Goal: Task Accomplishment & Management: Complete application form

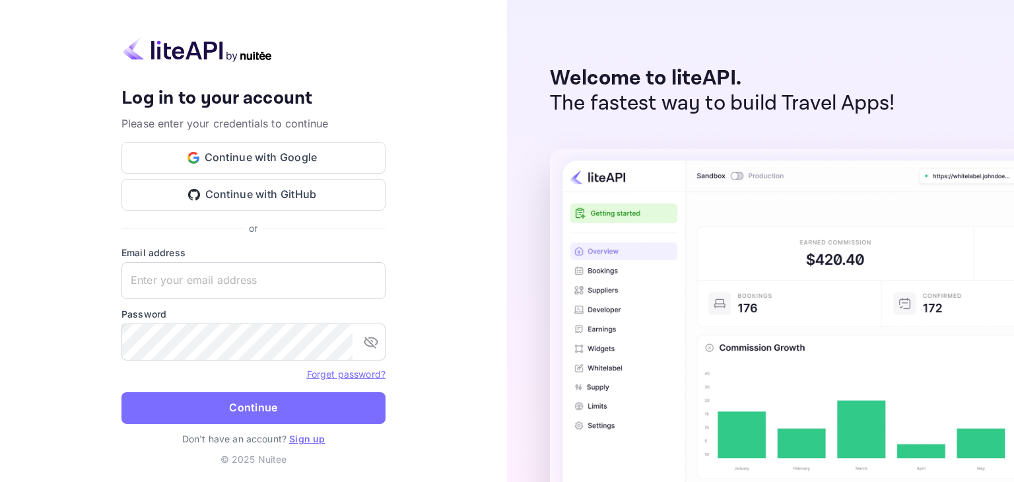
click at [303, 437] on link "Sign up" at bounding box center [307, 438] width 36 height 11
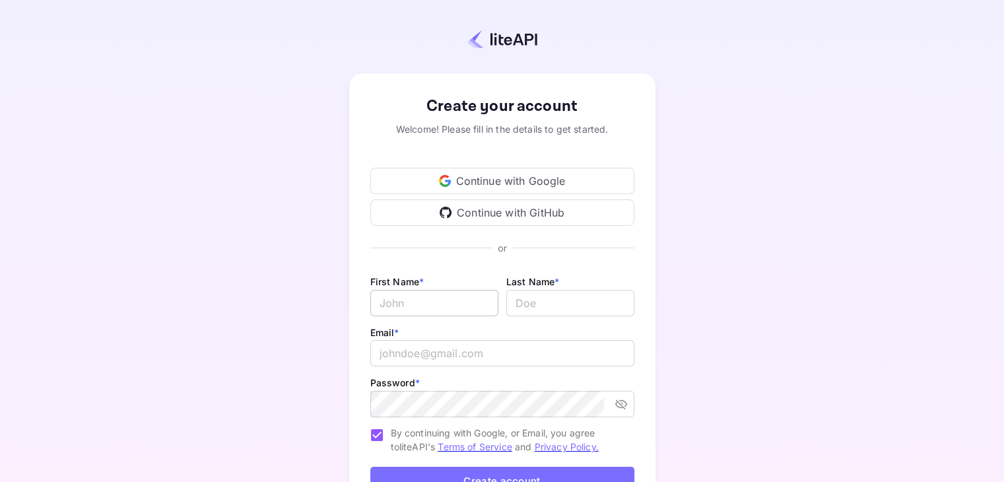
click at [397, 303] on input "Email *" at bounding box center [434, 303] width 128 height 26
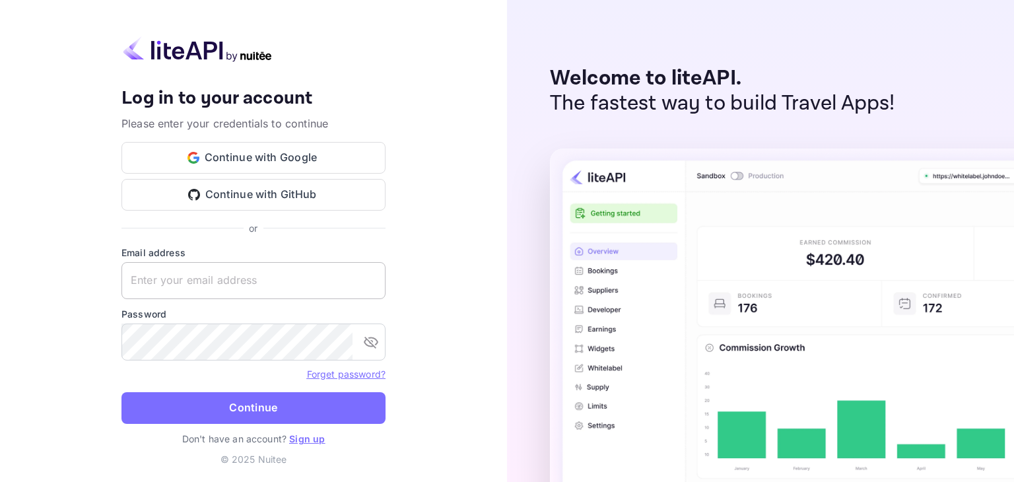
click at [265, 275] on input "text" at bounding box center [253, 280] width 264 height 37
drag, startPoint x: 226, startPoint y: 322, endPoint x: 171, endPoint y: 283, distance: 67.8
click at [171, 283] on input "text" at bounding box center [253, 280] width 264 height 37
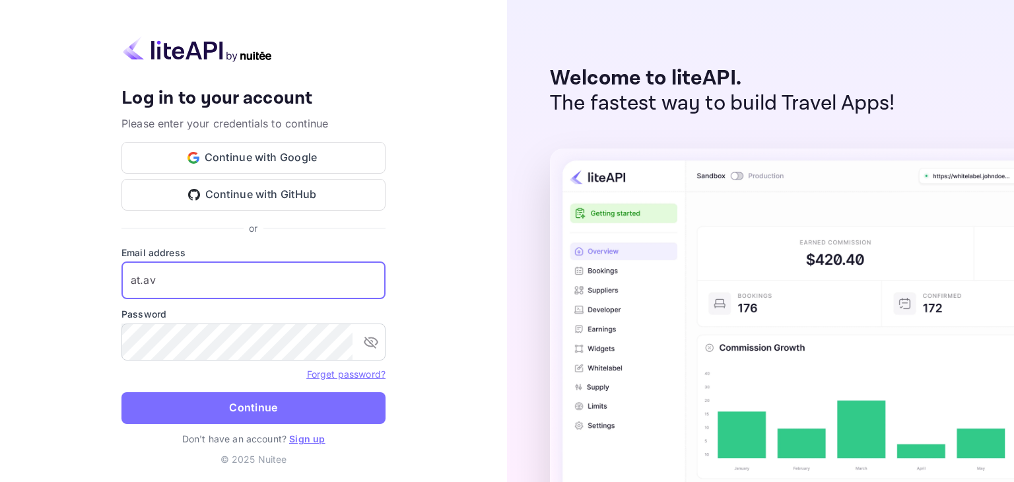
type input "at.av"
click at [304, 442] on link "Sign up" at bounding box center [307, 438] width 36 height 11
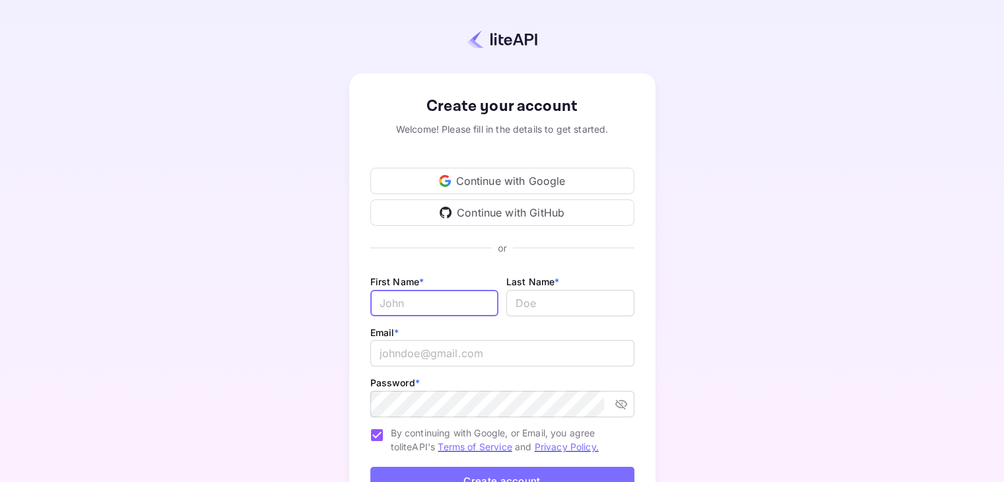
click at [411, 307] on input "Email *" at bounding box center [434, 303] width 128 height 26
type input "Avizith"
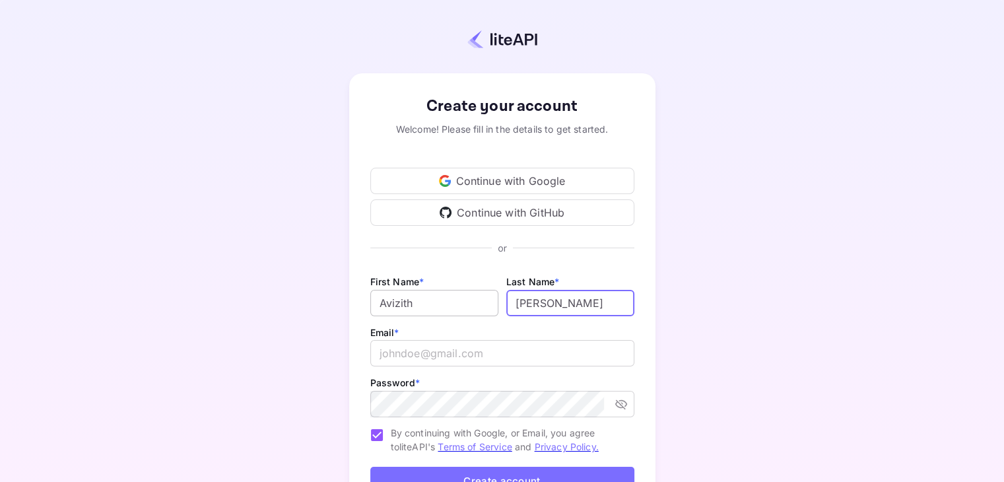
type input "[PERSON_NAME]"
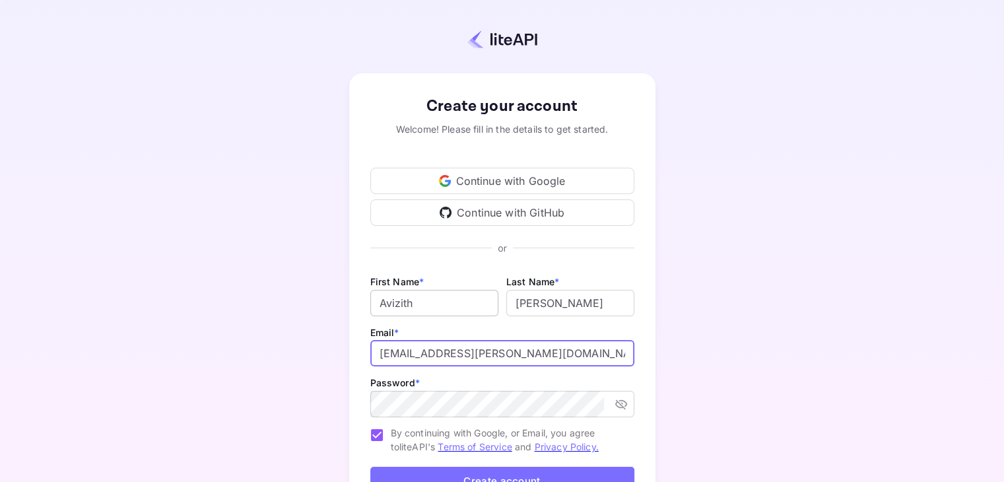
type input "[EMAIL_ADDRESS][PERSON_NAME][DOMAIN_NAME]"
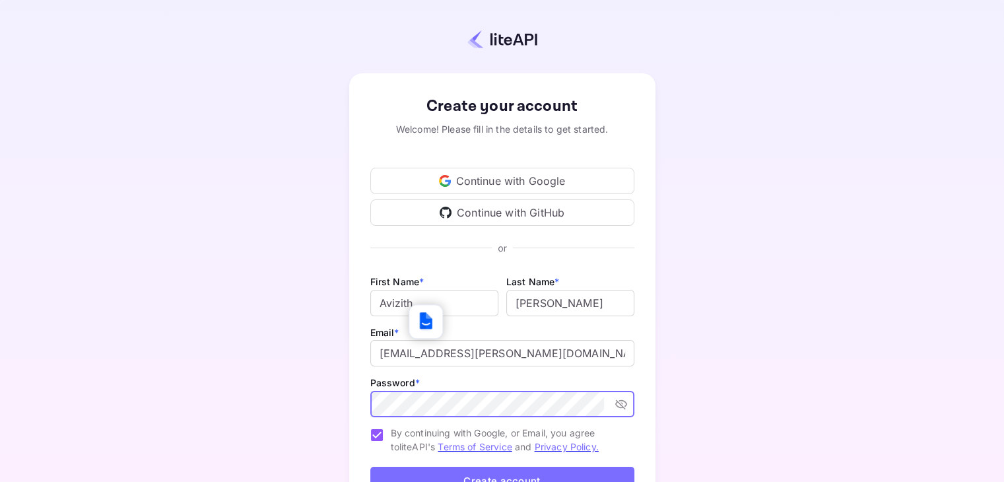
scroll to position [108, 0]
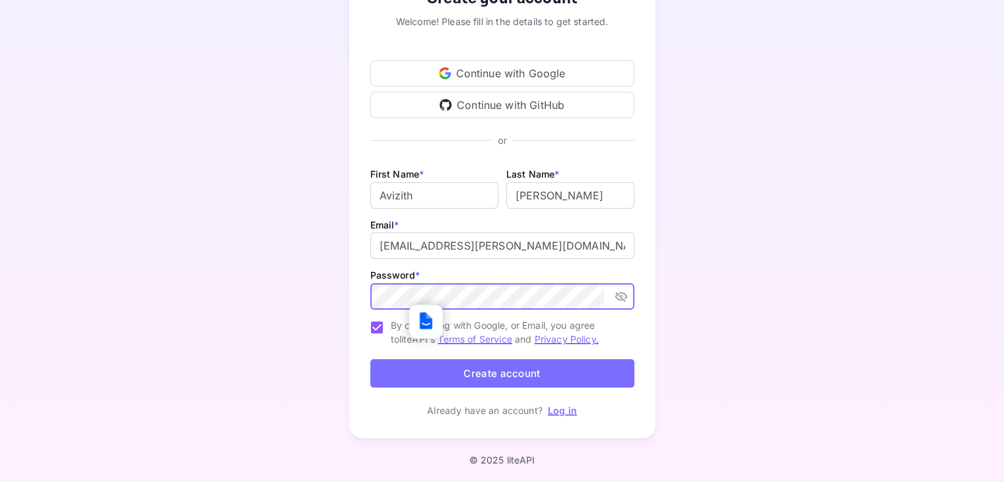
click at [474, 379] on button "Create account" at bounding box center [502, 373] width 264 height 28
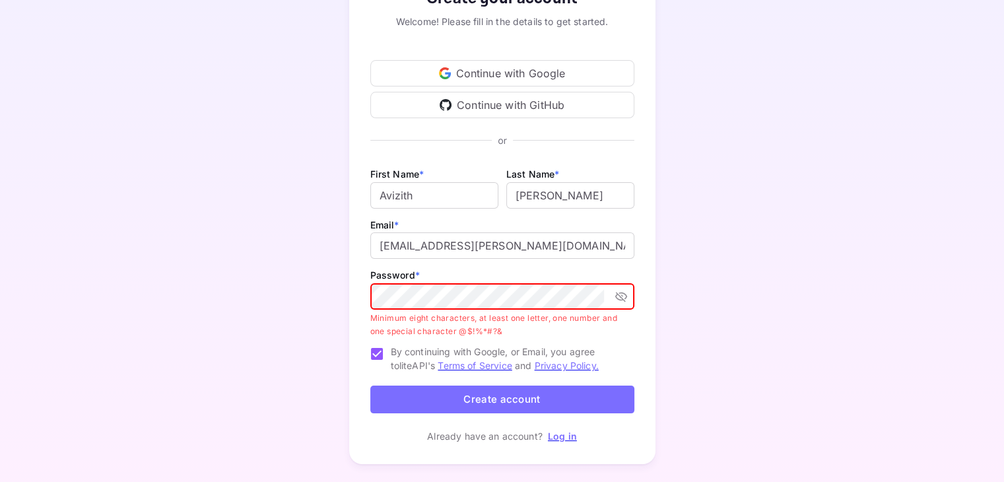
click at [467, 407] on button "Create account" at bounding box center [502, 400] width 264 height 28
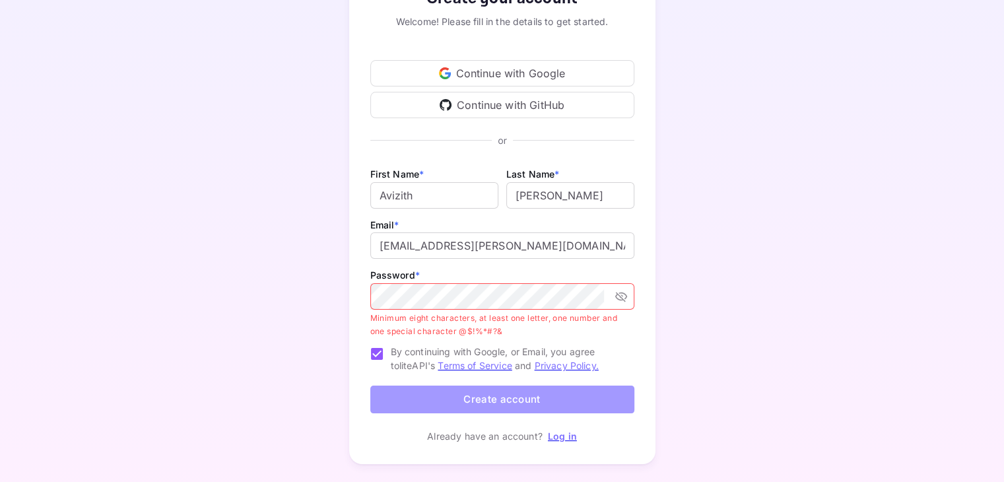
click at [460, 394] on button "Create account" at bounding box center [502, 400] width 264 height 28
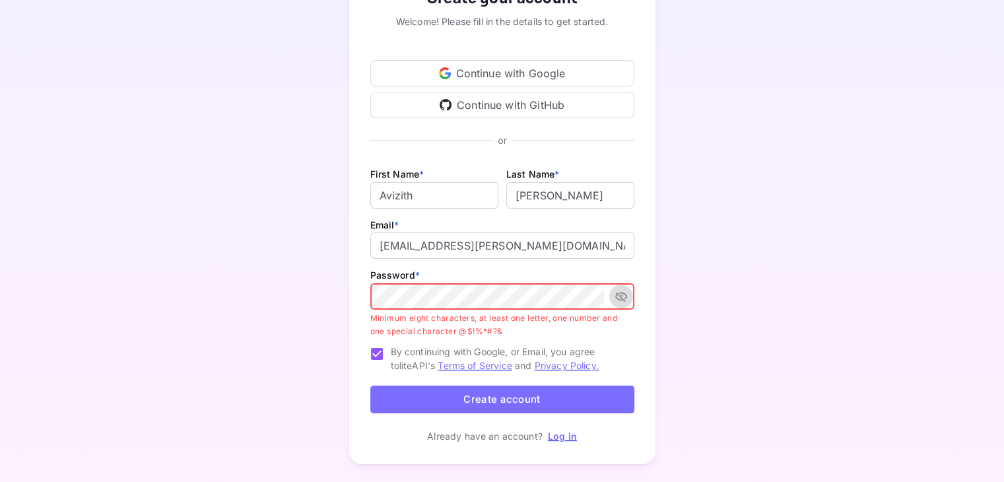
click at [621, 297] on icon "toggle password visibility" at bounding box center [621, 297] width 12 height 10
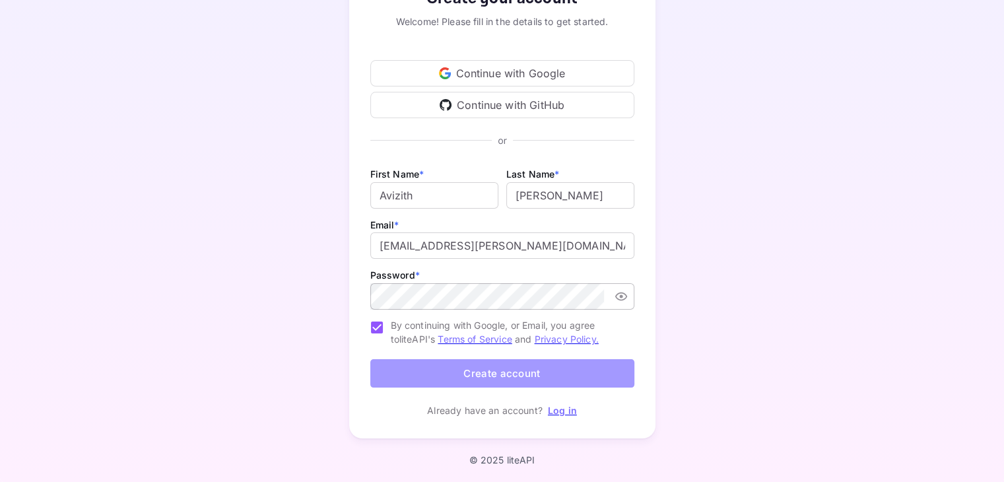
click at [502, 367] on button "Create account" at bounding box center [502, 373] width 264 height 28
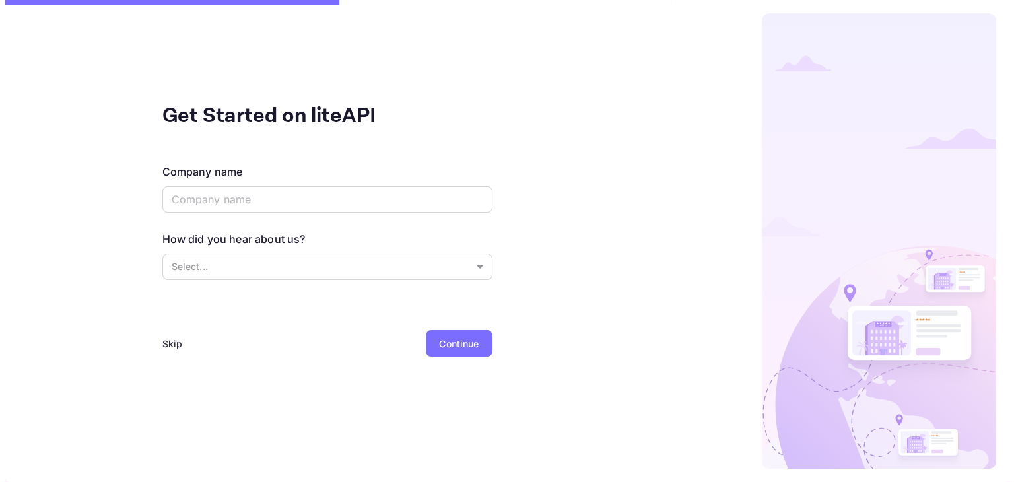
scroll to position [0, 0]
click at [269, 213] on div "Company name ​" at bounding box center [327, 189] width 330 height 51
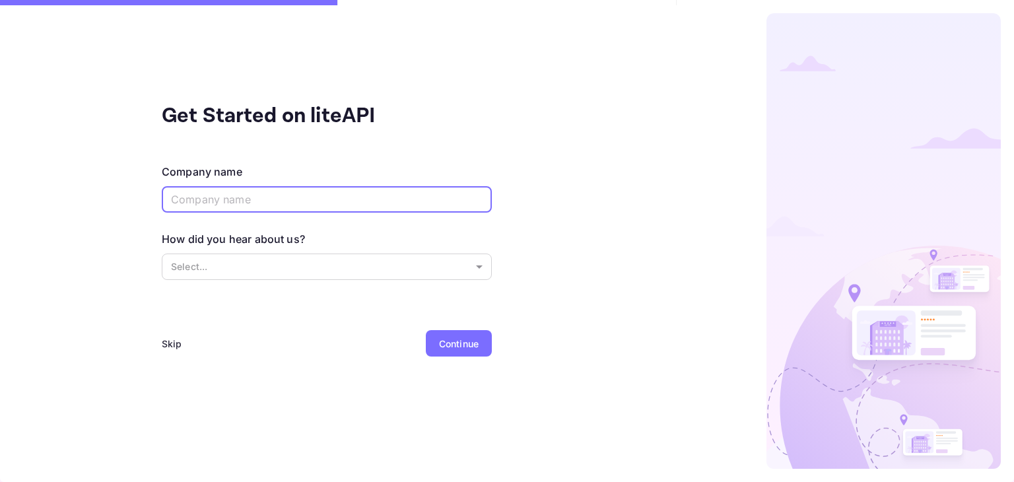
click at [232, 205] on input "text" at bounding box center [327, 199] width 330 height 26
type input "[DEMOGRAPHIC_DATA]"
click at [238, 267] on body "Get Started on liteAPI Company name [PERSON_NAME] ​ How did you hear about us? …" at bounding box center [507, 241] width 1014 height 482
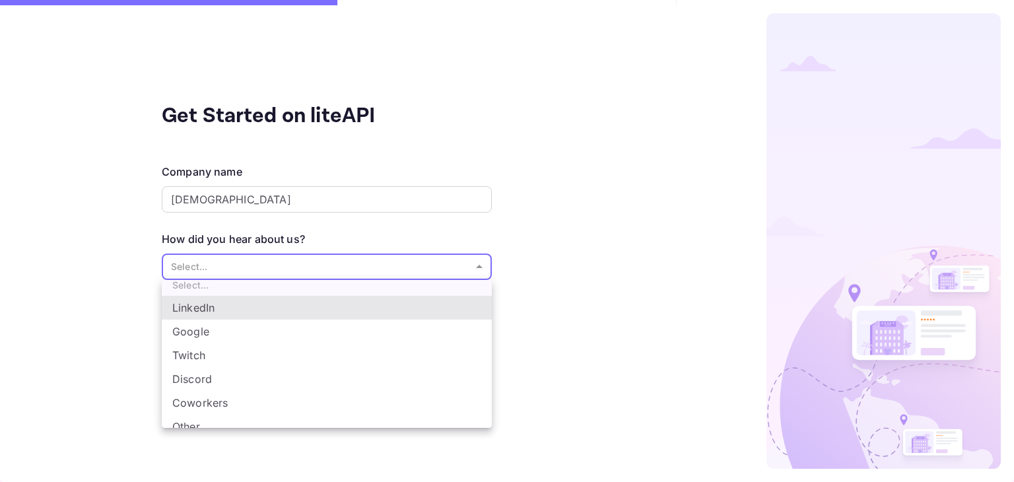
scroll to position [21, 0]
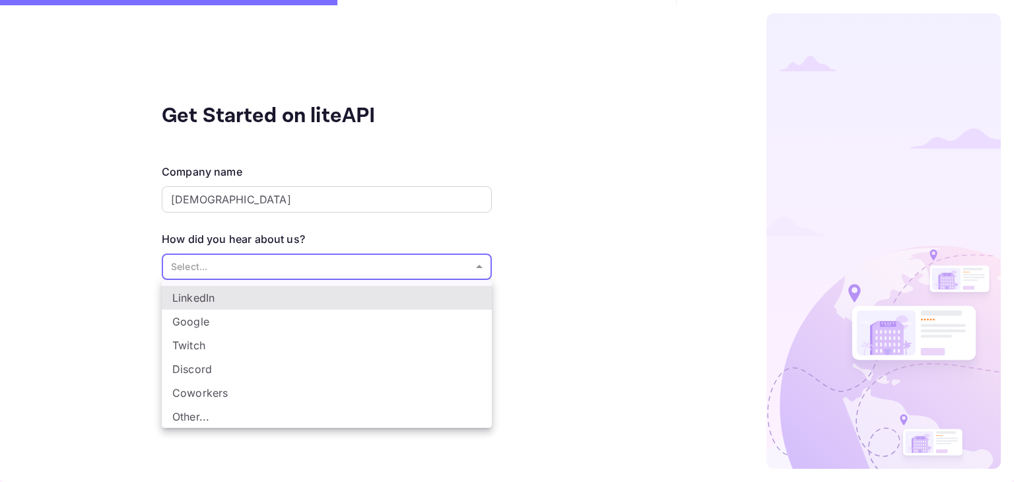
click at [195, 405] on li "Other..." at bounding box center [327, 417] width 330 height 24
type input "Other..."
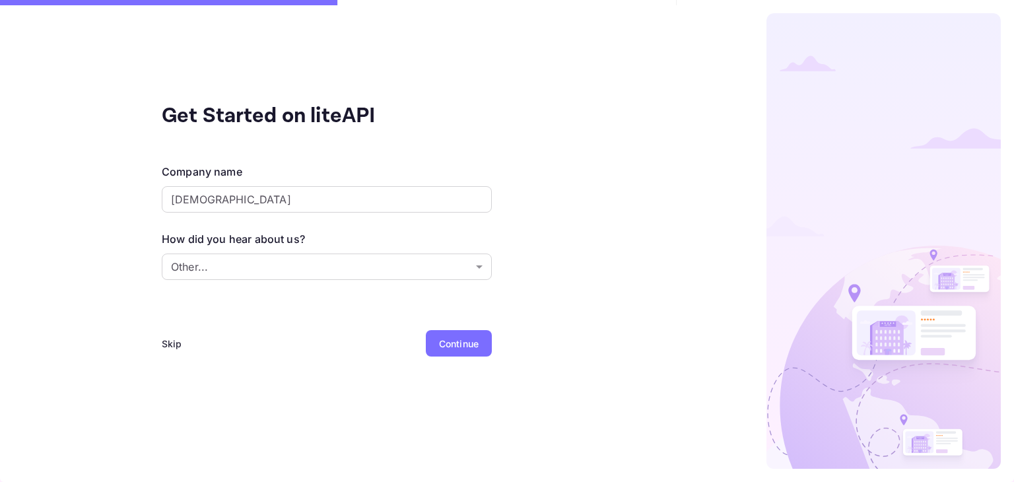
click at [453, 341] on div "Continue" at bounding box center [459, 344] width 40 height 14
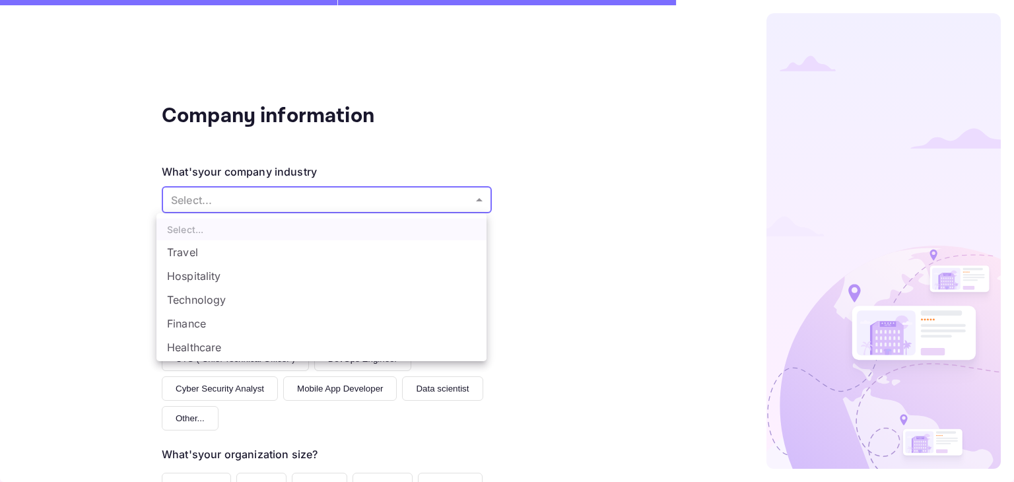
click at [285, 208] on body "Company information What's your company industry Select... ​ What best describe…" at bounding box center [507, 241] width 1014 height 482
click at [209, 344] on li "Other..." at bounding box center [321, 350] width 330 height 24
type input "Other..."
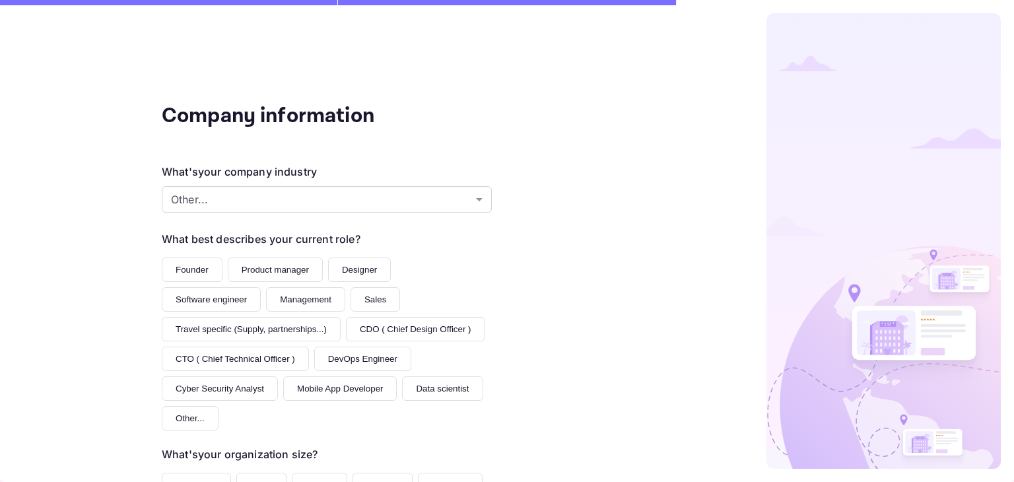
click at [186, 417] on button "Other..." at bounding box center [190, 418] width 57 height 24
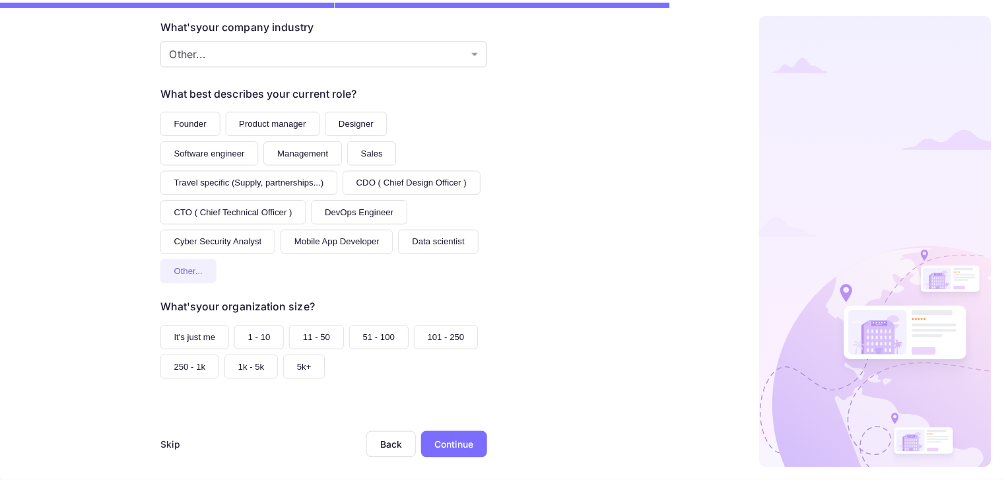
scroll to position [159, 0]
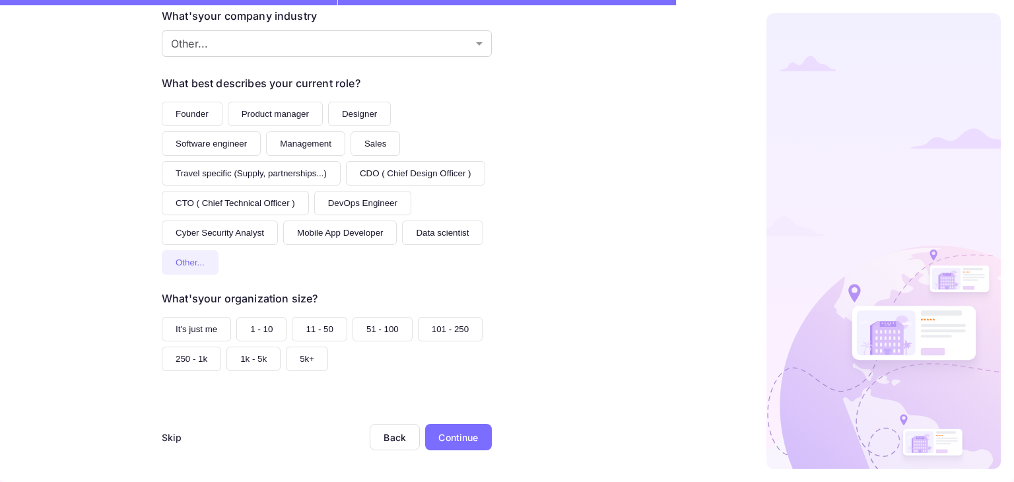
click at [189, 335] on button "It's just me" at bounding box center [196, 329] width 69 height 24
click at [455, 441] on div "Continue" at bounding box center [458, 437] width 40 height 14
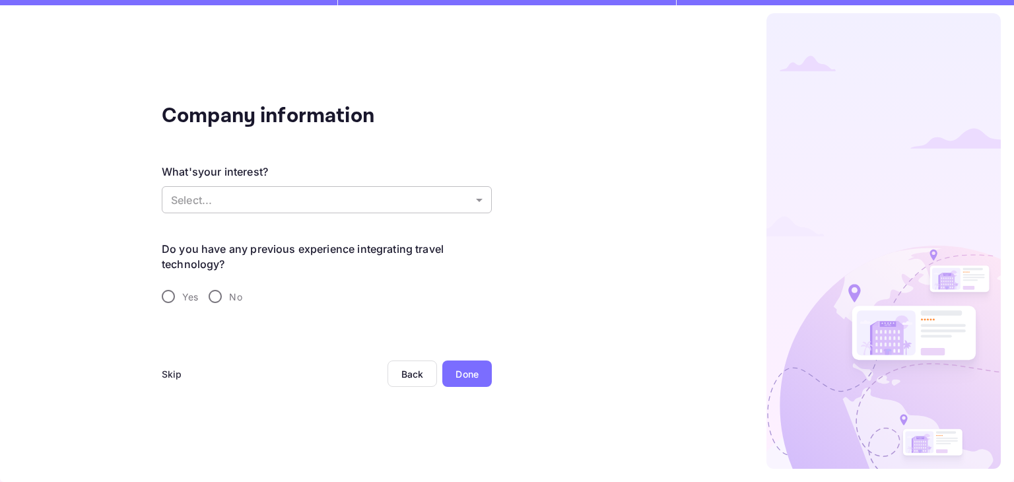
click at [214, 204] on body "Company information What's your interest? Select... ​ Do you have any previous …" at bounding box center [507, 241] width 1014 height 482
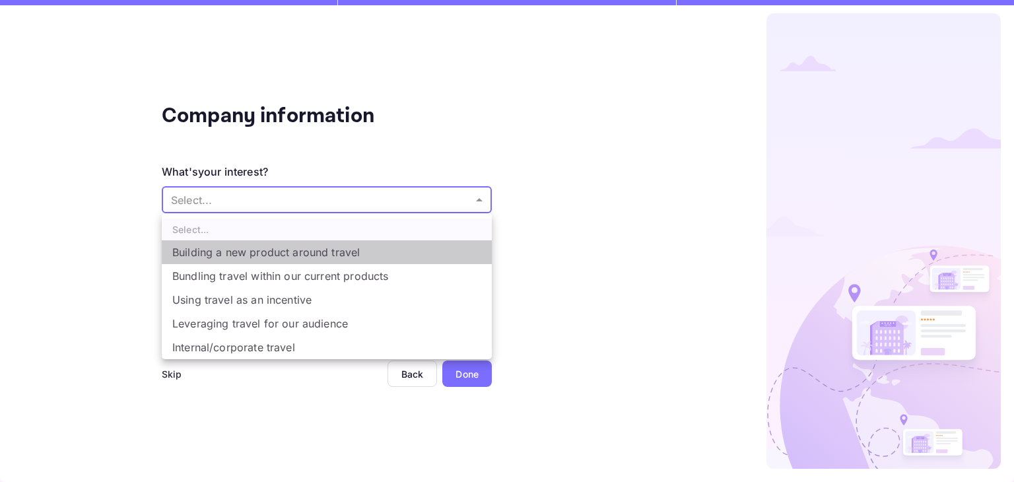
click at [278, 253] on li "Building a new product around travel" at bounding box center [327, 252] width 330 height 24
type input "Building a new product around travel"
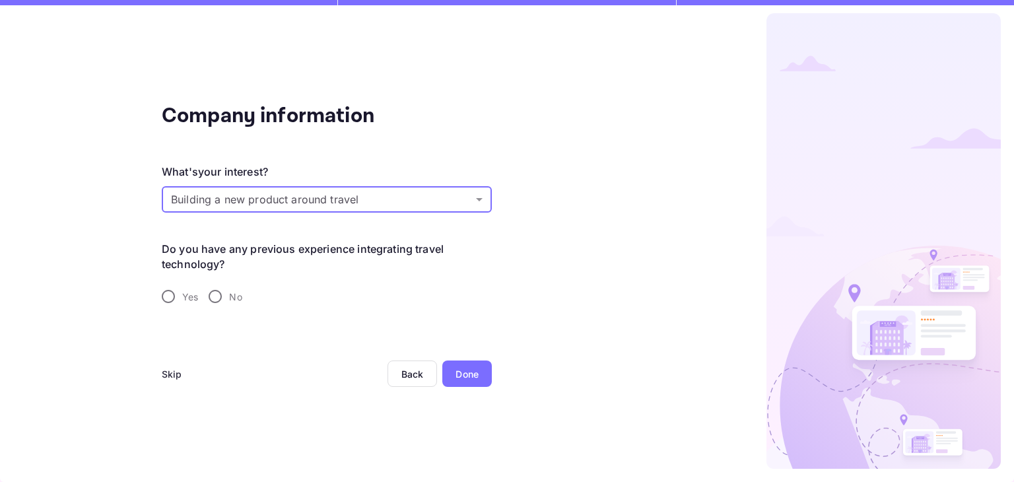
click at [182, 287] on label "Yes" at bounding box center [176, 297] width 44 height 28
click at [182, 287] on input "Yes" at bounding box center [168, 297] width 28 height 28
radio input "true"
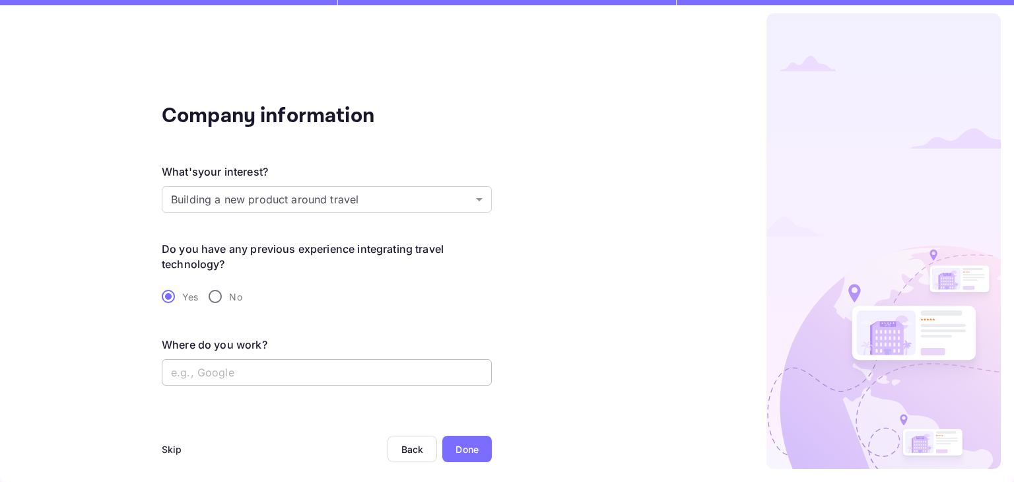
click at [208, 374] on input "text" at bounding box center [327, 372] width 330 height 26
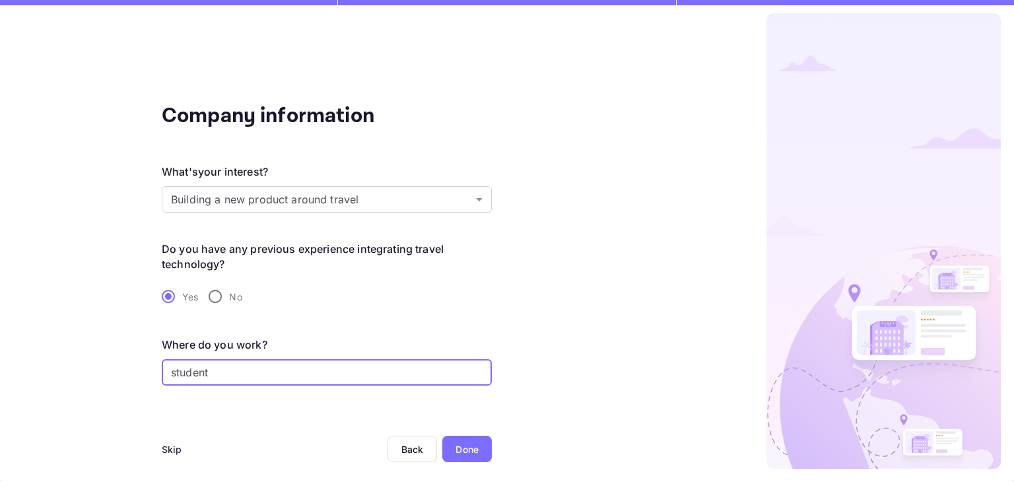
type input "student"
click at [456, 441] on div "Done" at bounding box center [467, 449] width 50 height 26
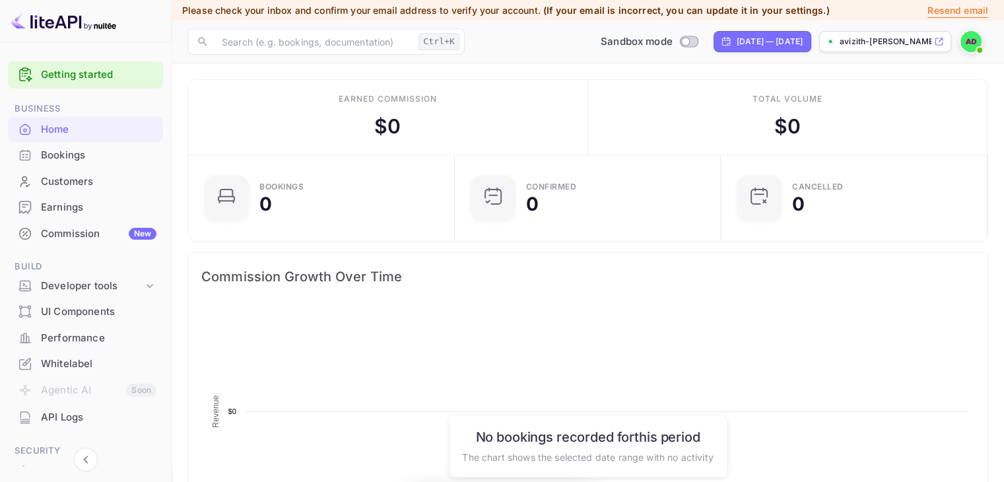
click at [191, 92] on div "Earned commission $ 0" at bounding box center [388, 117] width 400 height 75
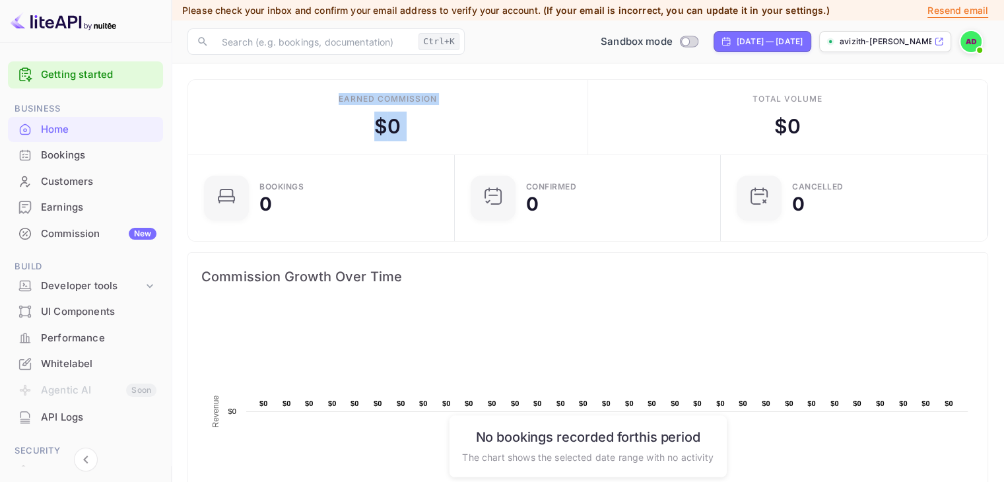
drag, startPoint x: 333, startPoint y: 117, endPoint x: 729, endPoint y: 118, distance: 395.4
click at [687, 119] on div "Earned commission $ 0 Total volume $ 0" at bounding box center [587, 117] width 799 height 75
click at [816, 120] on div "Total volume $ 0" at bounding box center [788, 117] width 400 height 75
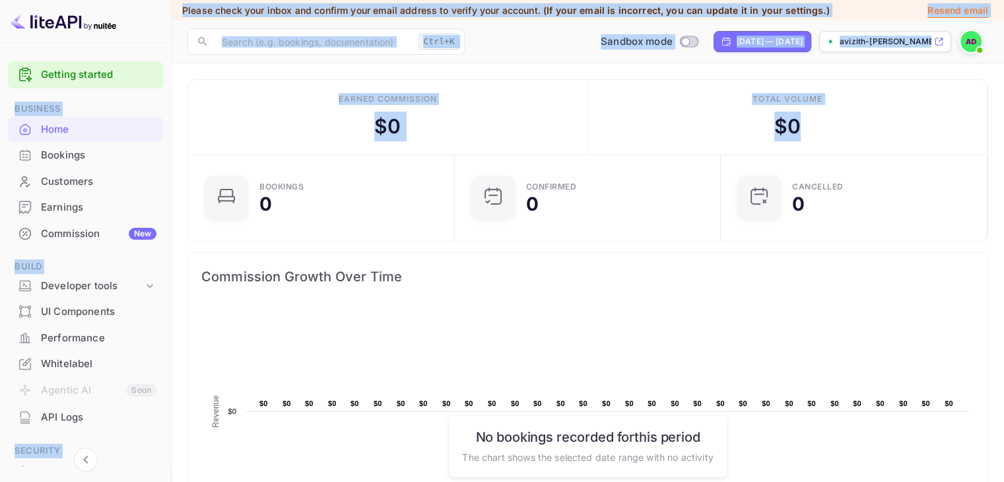
drag, startPoint x: 815, startPoint y: 119, endPoint x: 164, endPoint y: 79, distance: 652.2
click at [287, 93] on div "Earned commission $ 0" at bounding box center [388, 117] width 400 height 75
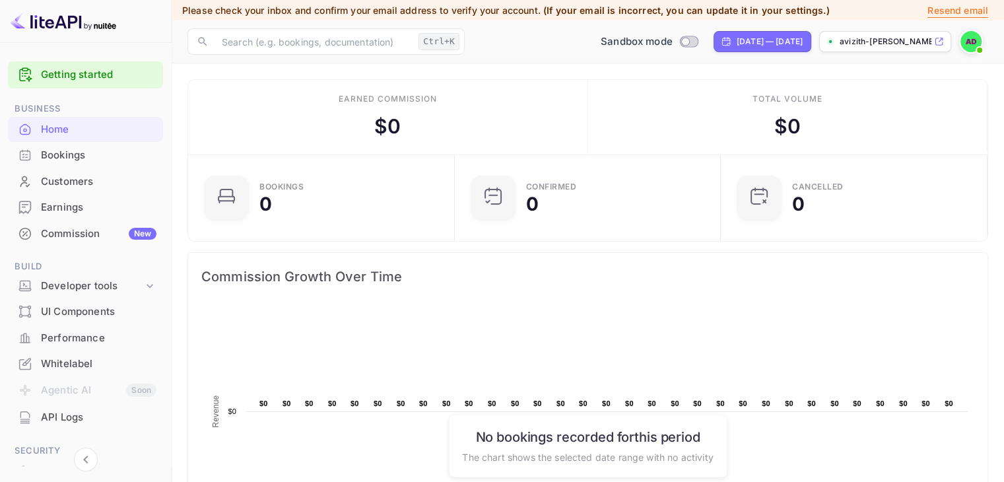
click at [325, 290] on div "Commission Growth Over Time" at bounding box center [587, 277] width 799 height 48
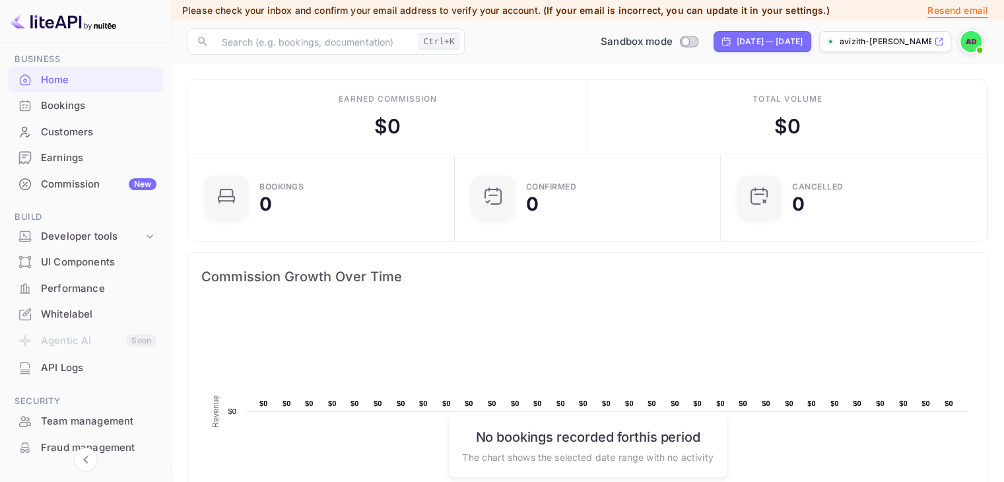
scroll to position [88, 0]
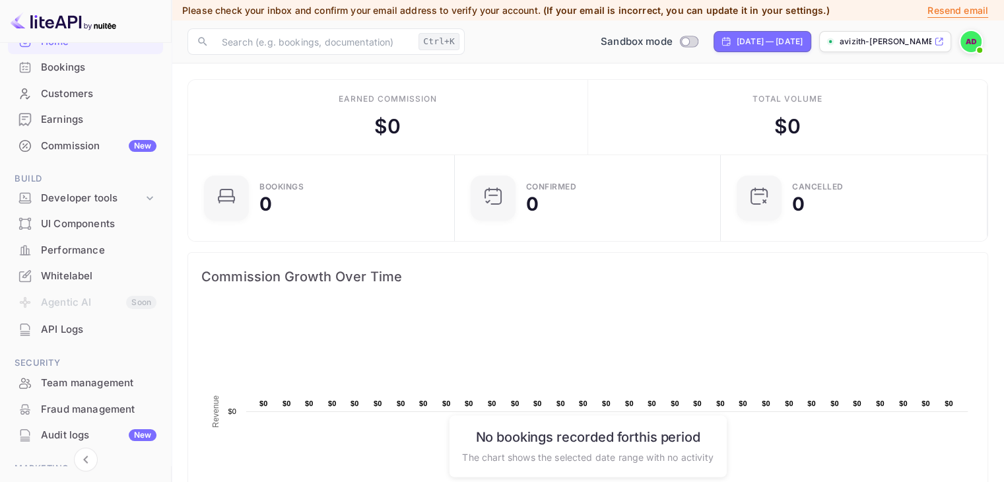
click at [96, 215] on div "UI Components" at bounding box center [85, 224] width 155 height 26
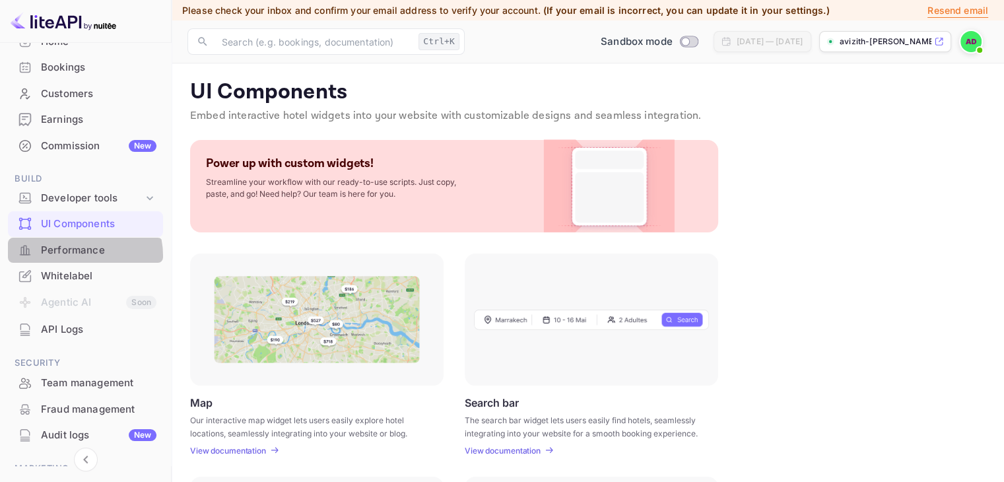
click at [80, 255] on div "Performance" at bounding box center [99, 250] width 116 height 15
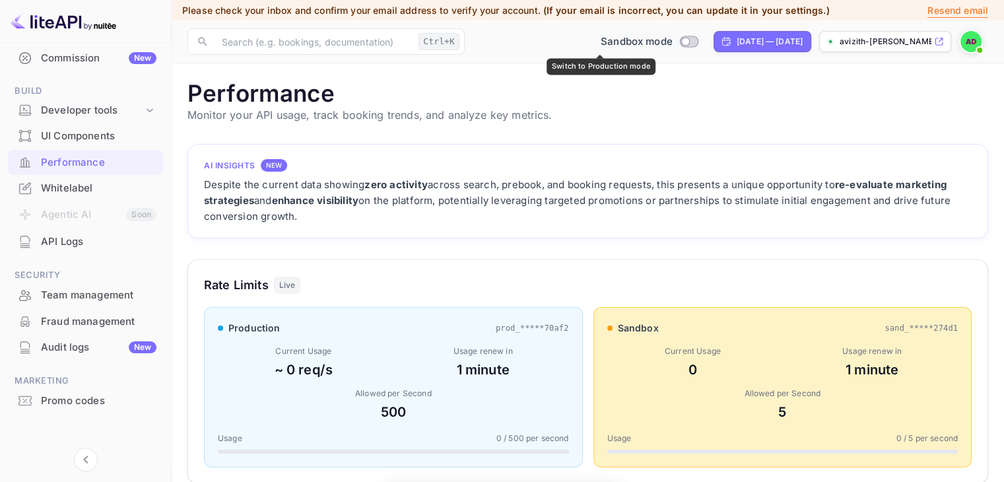
scroll to position [330, 790]
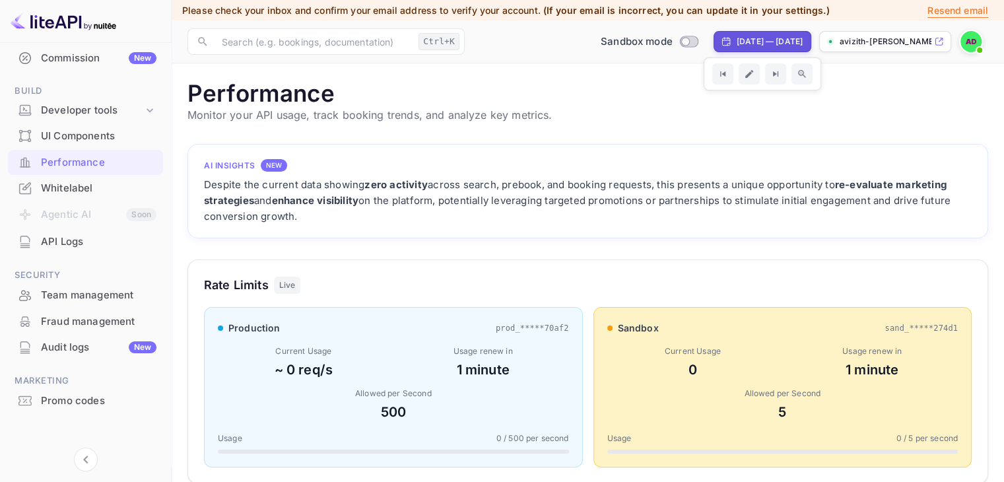
click at [714, 32] on div "[DATE] — [DATE]" at bounding box center [763, 41] width 98 height 21
select select "7"
select select "2025"
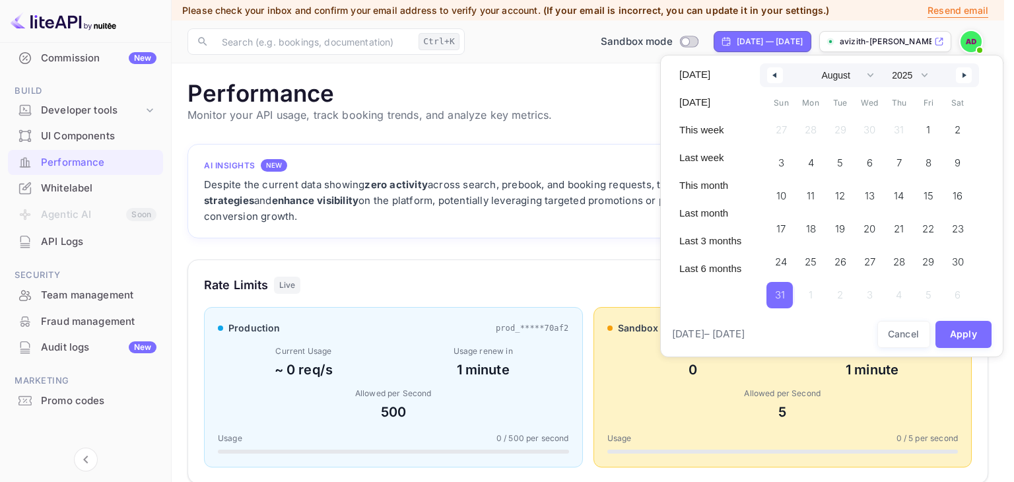
click at [558, 127] on div at bounding box center [507, 241] width 1014 height 482
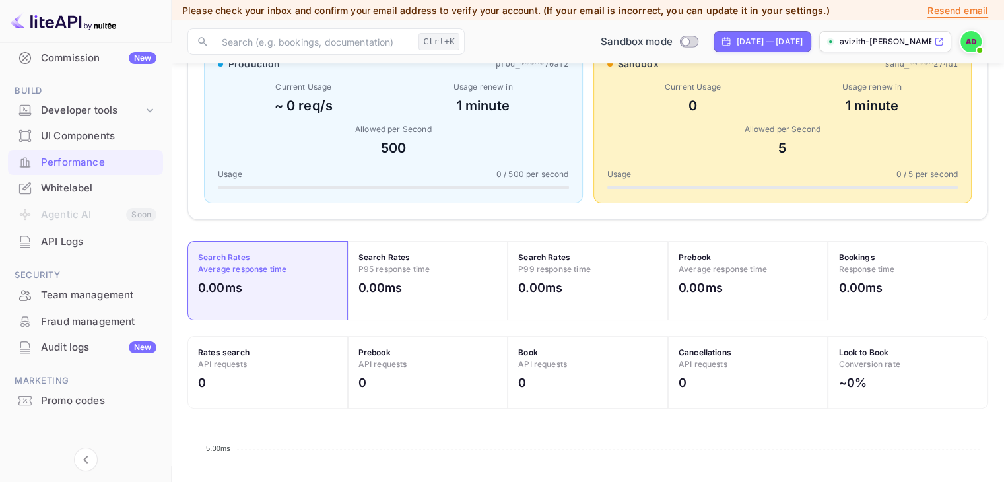
scroll to position [176, 0]
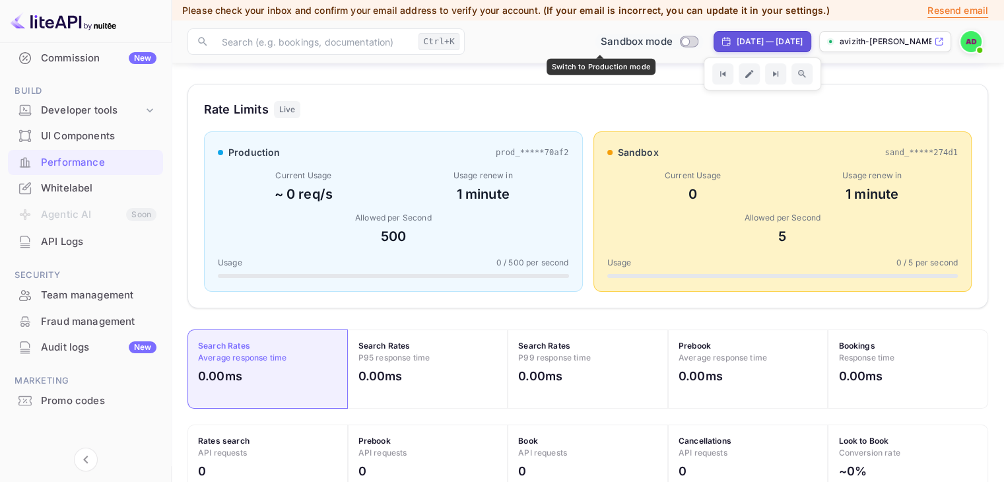
click at [672, 44] on input "Switch to Production mode" at bounding box center [685, 41] width 26 height 9
checkbox input "false"
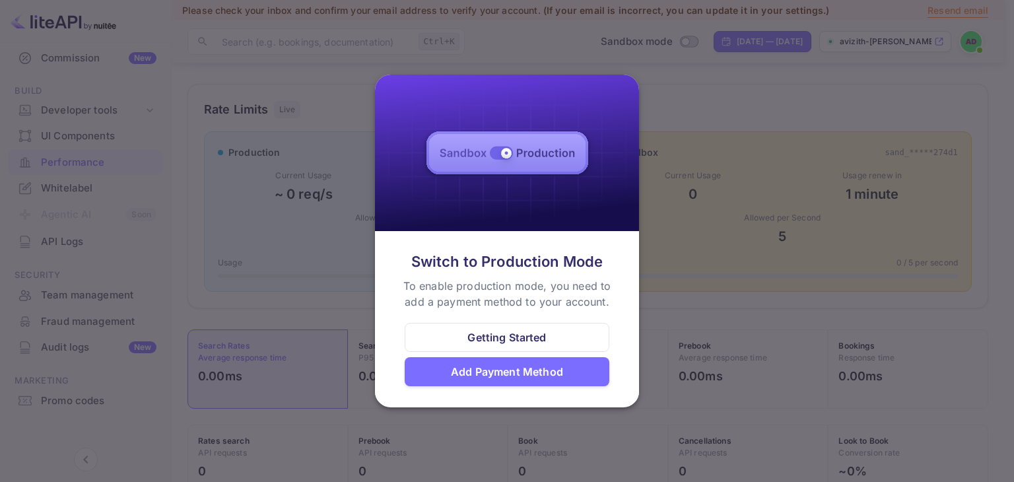
click at [312, 334] on div at bounding box center [507, 241] width 1014 height 482
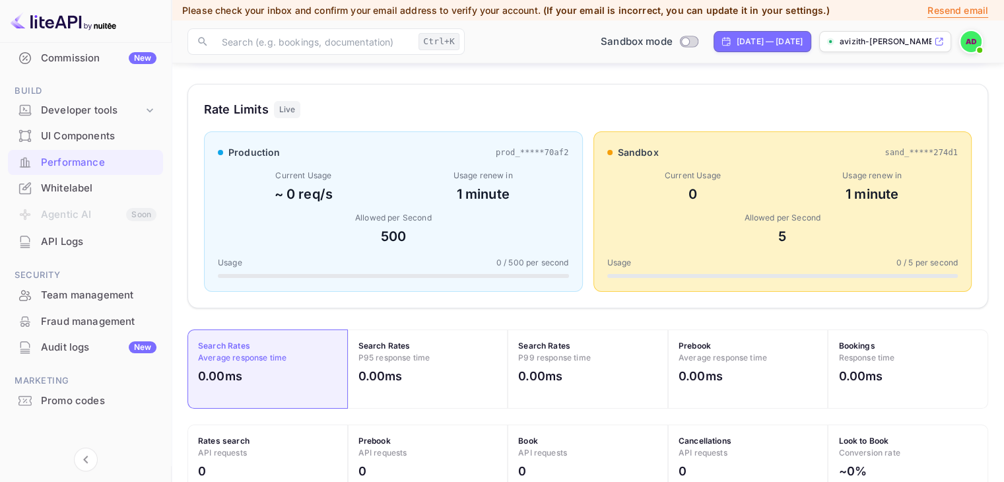
scroll to position [0, 0]
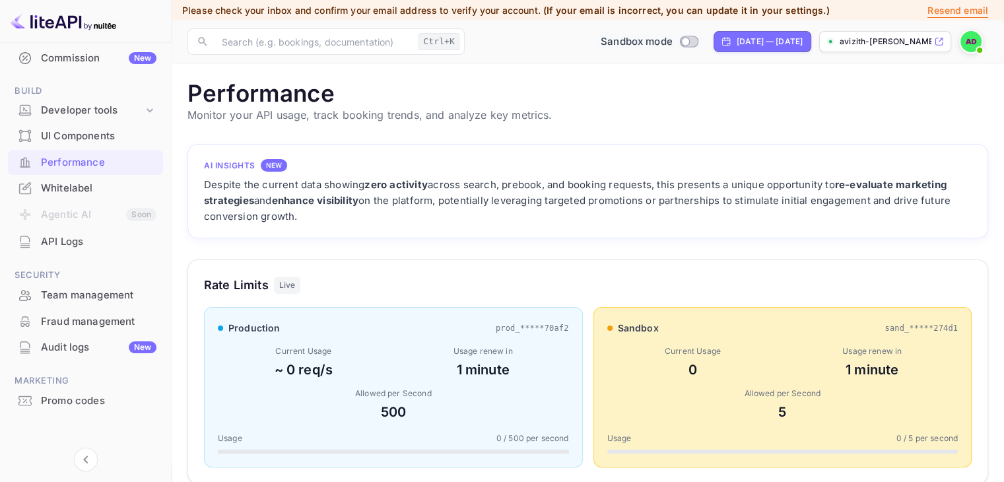
click at [603, 44] on span "Sandbox mode" at bounding box center [637, 41] width 72 height 15
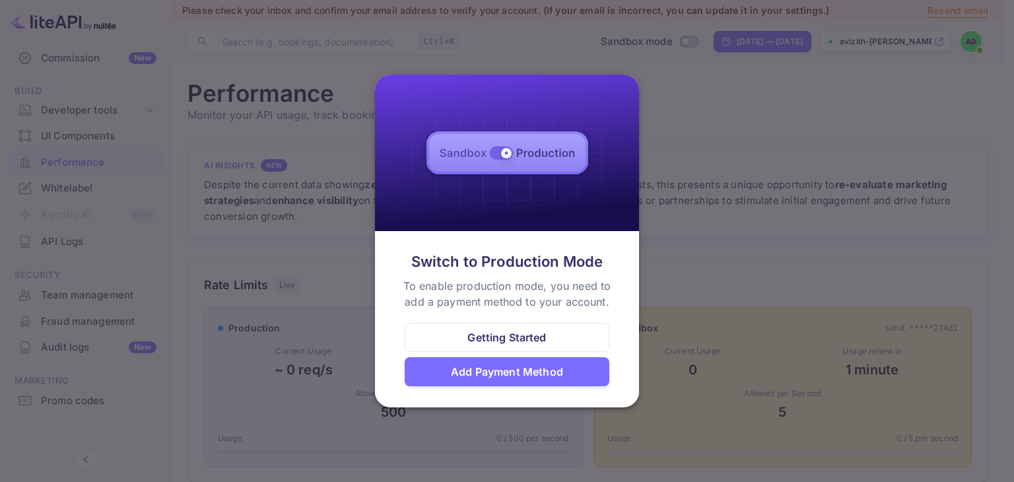
click at [718, 188] on div at bounding box center [507, 241] width 1014 height 482
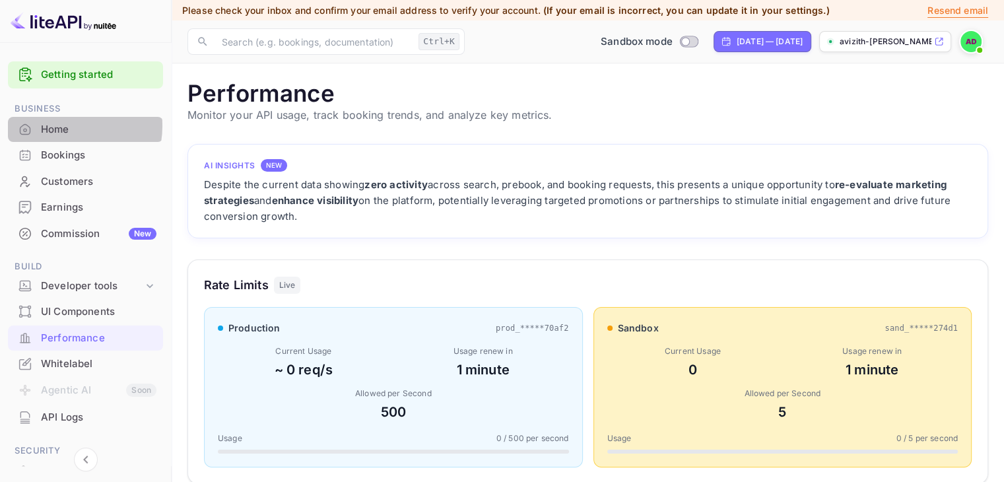
click at [62, 125] on div "Home" at bounding box center [99, 129] width 116 height 15
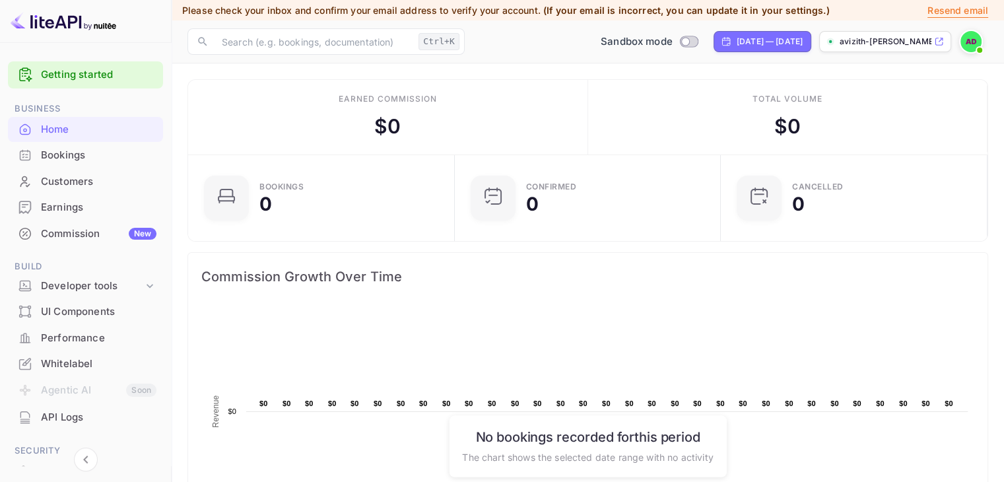
scroll to position [205, 248]
click at [53, 69] on link "Getting started" at bounding box center [99, 74] width 116 height 15
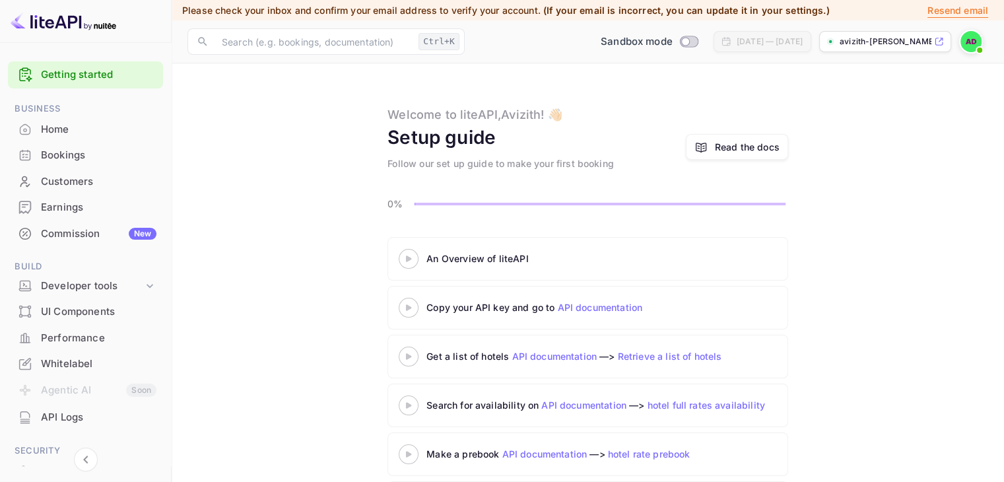
scroll to position [63, 0]
